Goal: Information Seeking & Learning: Learn about a topic

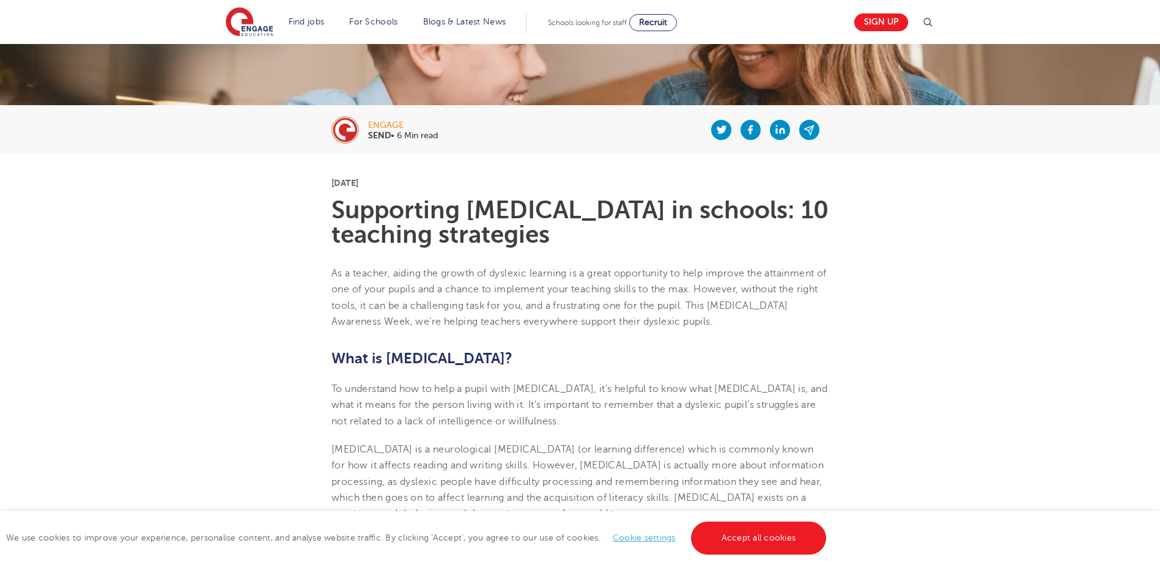
scroll to position [367, 0]
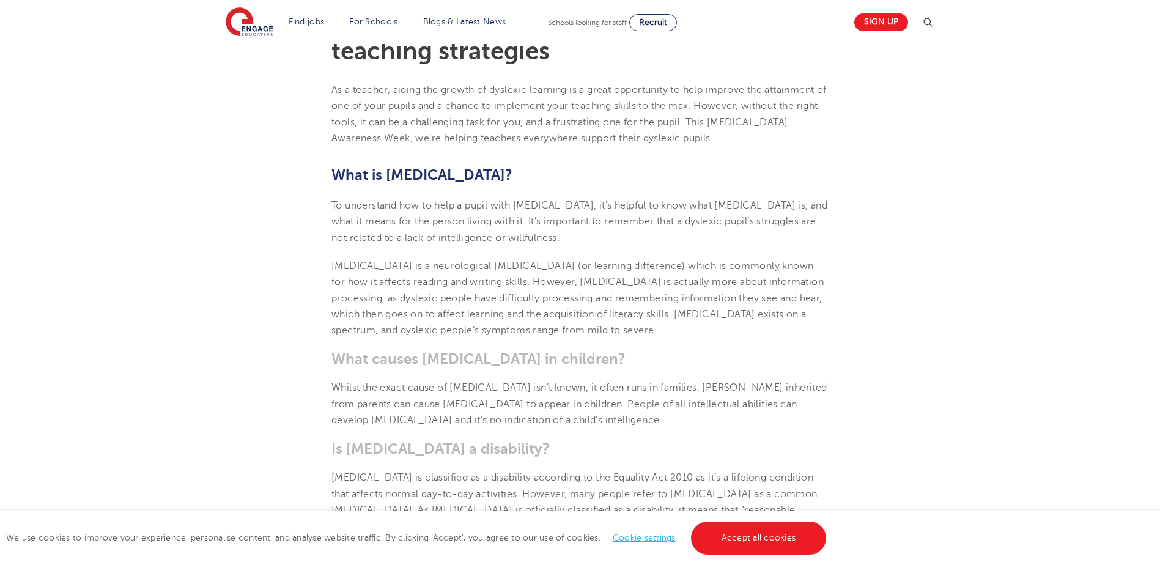
click at [647, 538] on link "Cookie settings" at bounding box center [644, 537] width 63 height 9
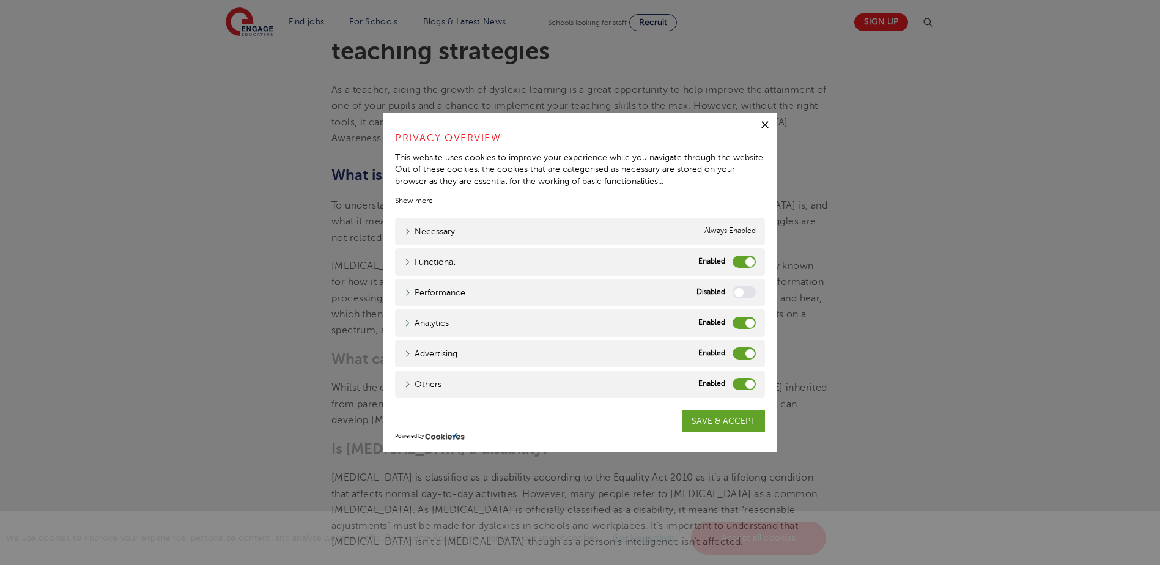
click at [748, 322] on label "Analytics" at bounding box center [743, 323] width 23 height 12
click at [0, 0] on input "Analytics" at bounding box center [0, 0] width 0 height 0
drag, startPoint x: 751, startPoint y: 352, endPoint x: 748, endPoint y: 359, distance: 7.9
click at [751, 353] on label "Advertising" at bounding box center [743, 353] width 23 height 12
click at [0, 0] on input "Advertising" at bounding box center [0, 0] width 0 height 0
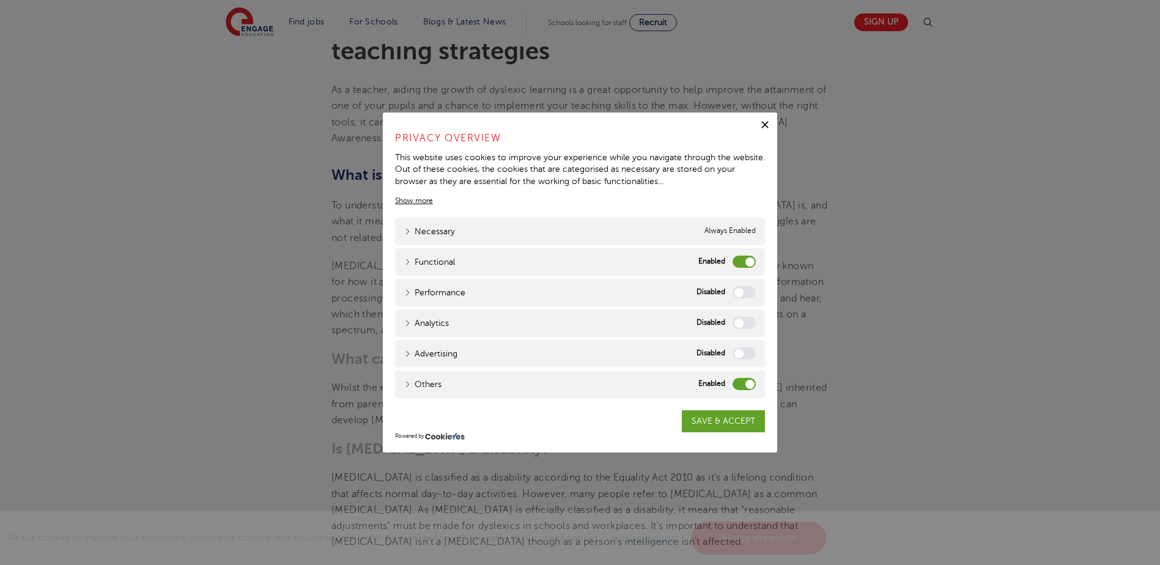
click at [747, 382] on label "Others" at bounding box center [743, 384] width 23 height 12
click at [0, 0] on input "Others" at bounding box center [0, 0] width 0 height 0
click at [751, 263] on label "Functional" at bounding box center [743, 262] width 23 height 12
click at [0, 0] on input "Functional" at bounding box center [0, 0] width 0 height 0
click at [724, 423] on link "SAVE & ACCEPT" at bounding box center [723, 421] width 83 height 22
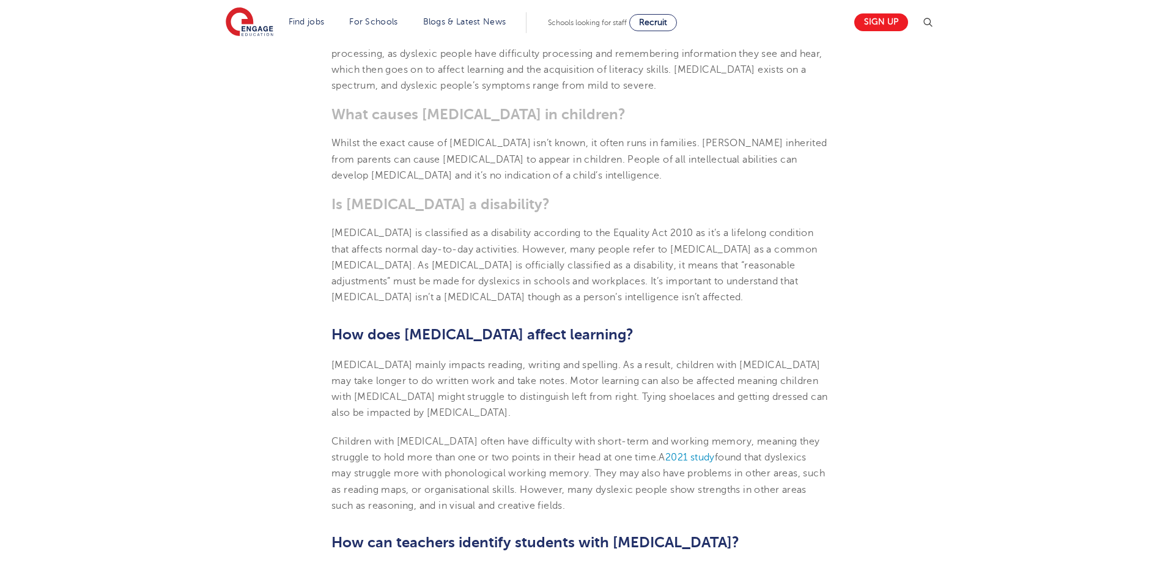
scroll to position [673, 0]
